Goal: Navigation & Orientation: Understand site structure

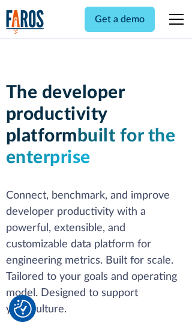
scroll to position [182, 0]
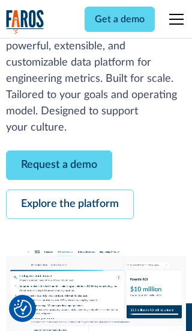
click at [59, 165] on link "Request a demo" at bounding box center [59, 164] width 106 height 29
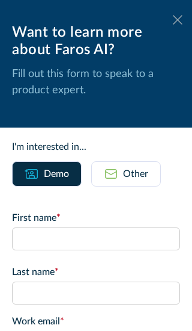
click at [178, 20] on icon at bounding box center [178, 19] width 10 height 9
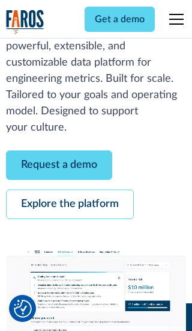
scroll to position [221, 0]
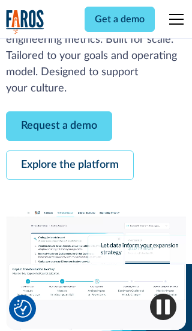
click at [70, 165] on link "Explore the platform" at bounding box center [70, 164] width 128 height 29
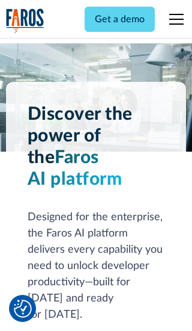
scroll to position [9037, 0]
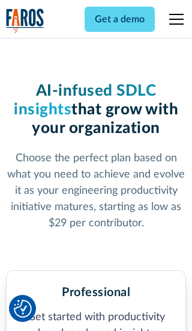
scroll to position [1868, 0]
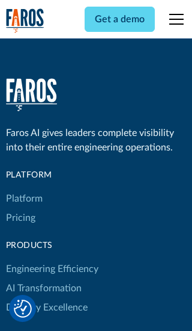
click at [23, 189] on link "Platform" at bounding box center [24, 198] width 37 height 19
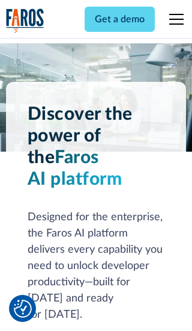
scroll to position [9423, 0]
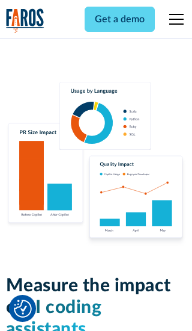
scroll to position [7438, 0]
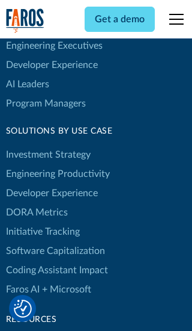
click at [36, 203] on link "DORA Metrics" at bounding box center [37, 212] width 62 height 19
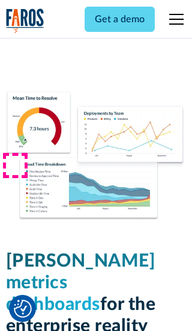
scroll to position [5270, 0]
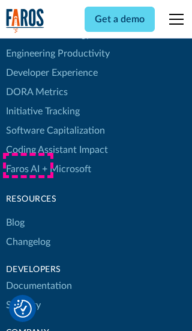
scroll to position [5386, 0]
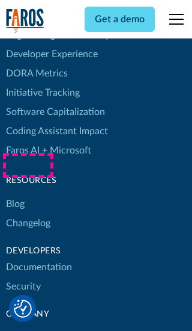
click at [28, 213] on link "Changelog" at bounding box center [28, 222] width 44 height 19
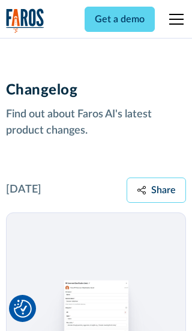
scroll to position [14528, 0]
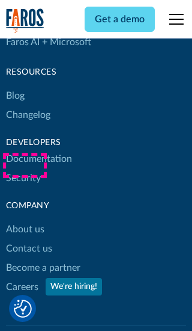
click at [25, 219] on link "About us" at bounding box center [25, 228] width 38 height 19
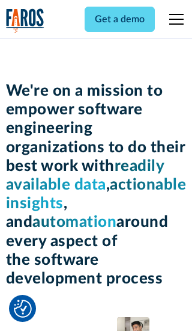
scroll to position [4151, 0]
